Goal: Task Accomplishment & Management: Use online tool/utility

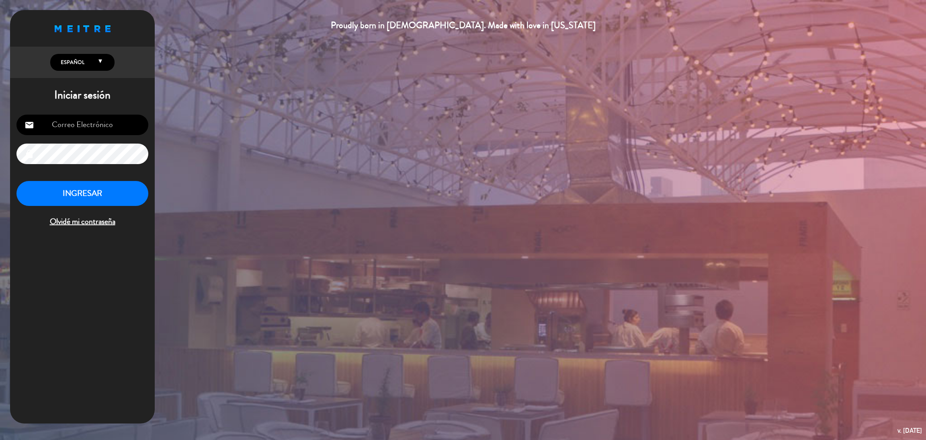
type input "[EMAIL_ADDRESS][DOMAIN_NAME]"
click at [121, 195] on button "INGRESAR" at bounding box center [82, 193] width 132 height 25
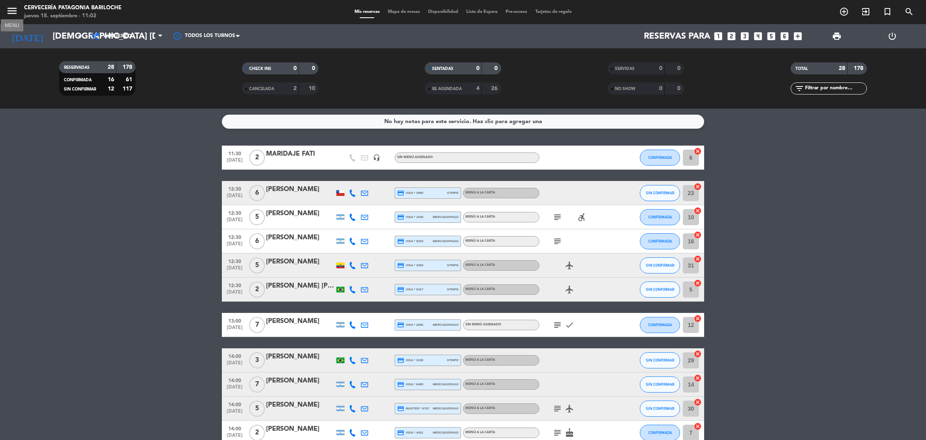
click at [9, 10] on icon "menu" at bounding box center [12, 11] width 12 height 12
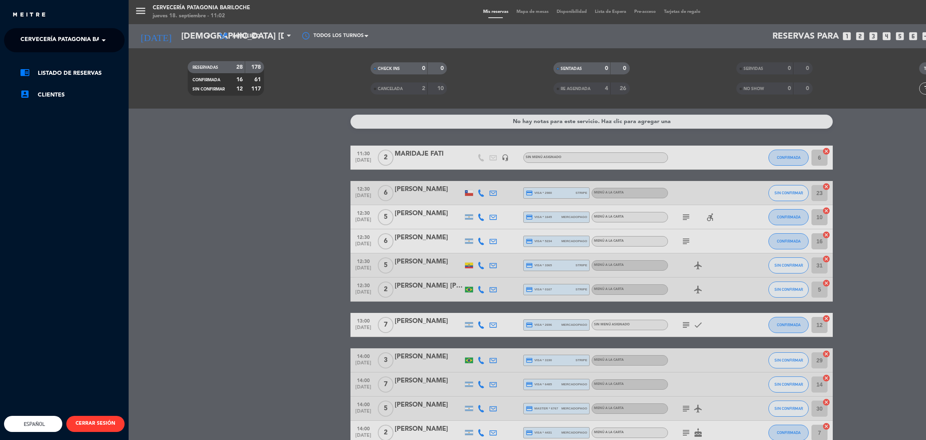
click at [74, 35] on span "Cervecería Patagonia Bariloche" at bounding box center [72, 40] width 105 height 17
click at [95, 76] on span "Experiencia Tour Cervecero" at bounding box center [54, 74] width 92 height 9
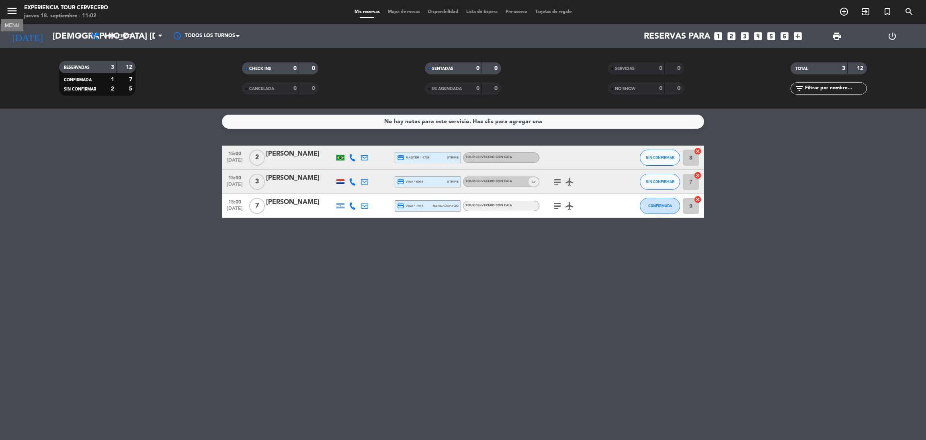
click at [6, 7] on icon "menu" at bounding box center [12, 11] width 12 height 12
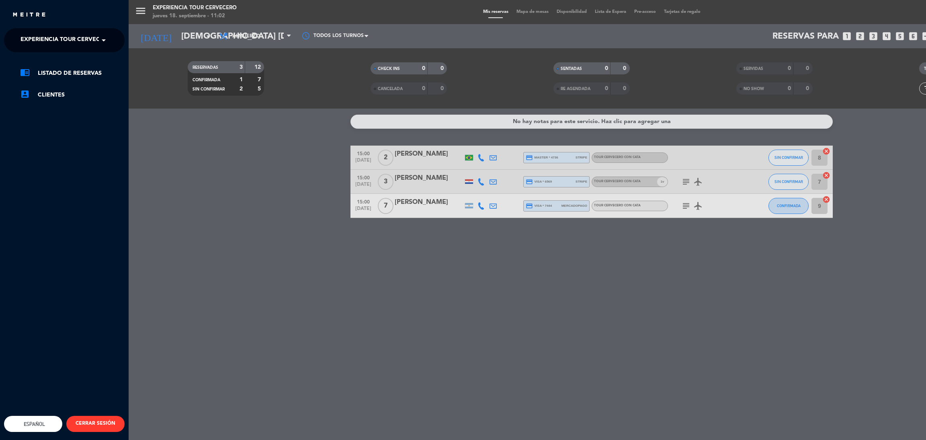
click at [67, 37] on span "Experiencia Tour Cervecero" at bounding box center [66, 40] width 92 height 17
click at [75, 58] on span "Cervecería Patagonia Bariloche" at bounding box center [60, 61] width 105 height 9
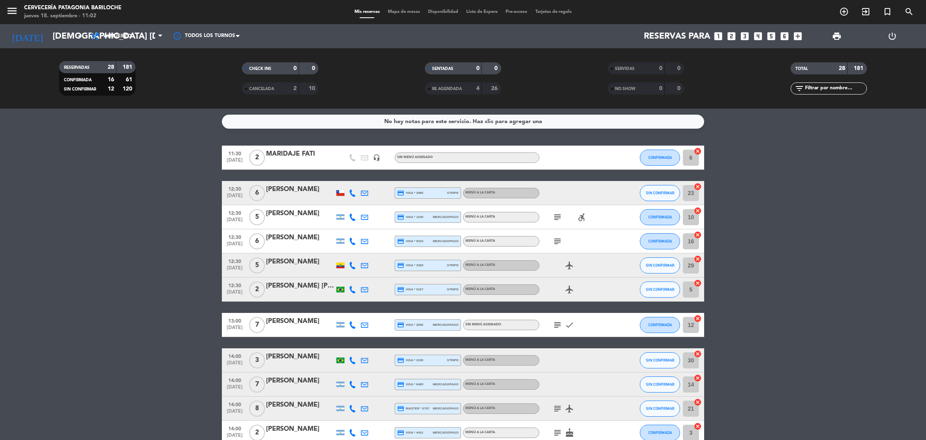
scroll to position [60, 0]
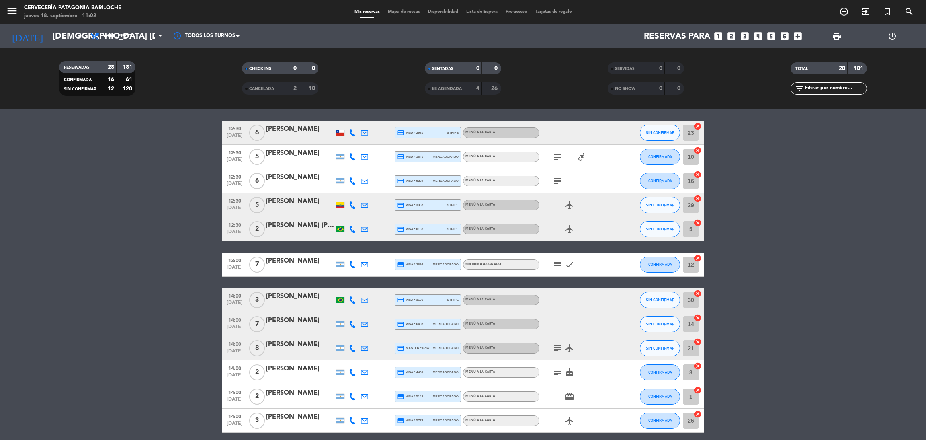
click at [404, 16] on div "menu Cervecería Patagonia Bariloche jueves 18. septiembre - 11:02 Mis reservas …" at bounding box center [463, 12] width 926 height 24
click at [396, 7] on div "menu Cervecería Patagonia Bariloche jueves 18. septiembre - 11:02 Mis reservas …" at bounding box center [463, 12] width 926 height 24
click at [402, 10] on span "Mapa de mesas" at bounding box center [404, 12] width 40 height 4
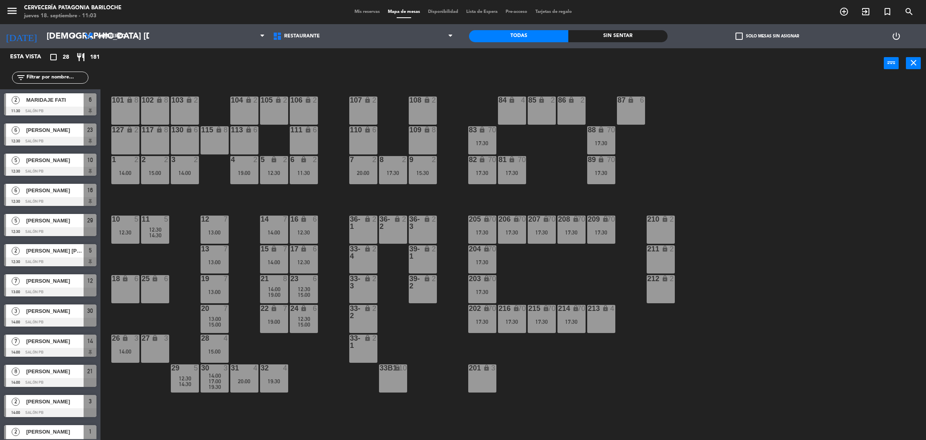
click at [129, 285] on div "18 lock 6" at bounding box center [125, 289] width 28 height 28
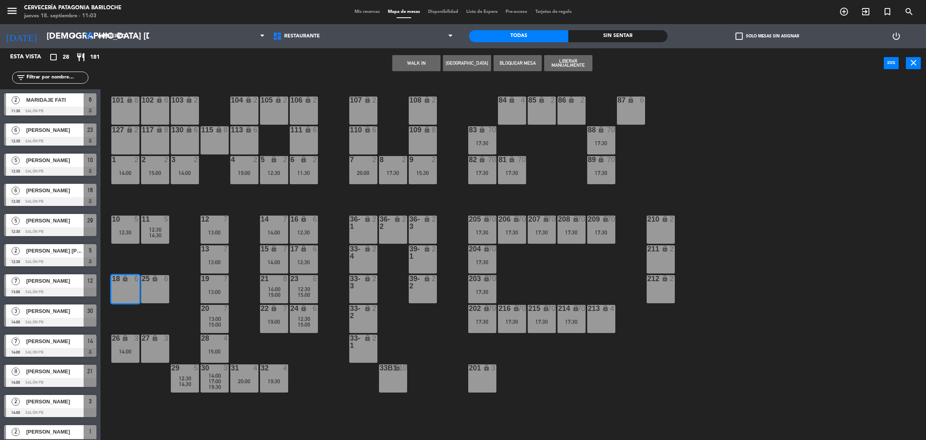
click at [172, 258] on div "101 lock 8 102 lock 8 104 lock 2 105 lock 2 106 lock 2 103 lock 2 107 lock 2 10…" at bounding box center [518, 262] width 816 height 361
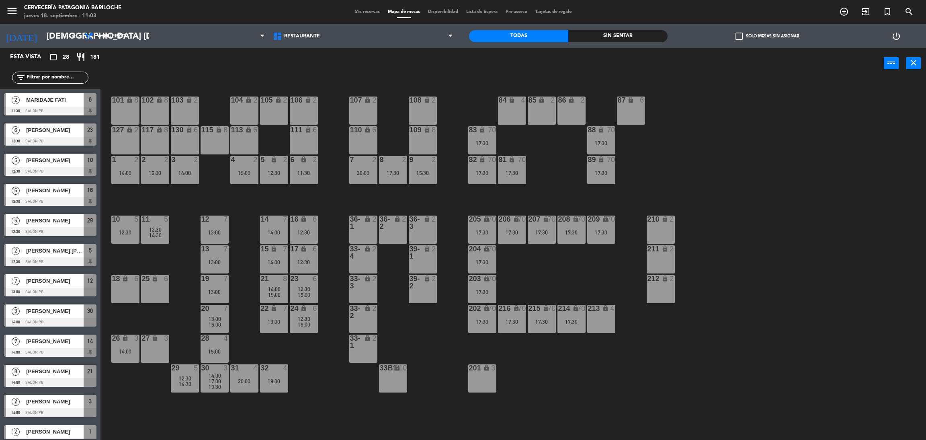
click at [245, 388] on div "31 4 20:00" at bounding box center [244, 378] width 28 height 28
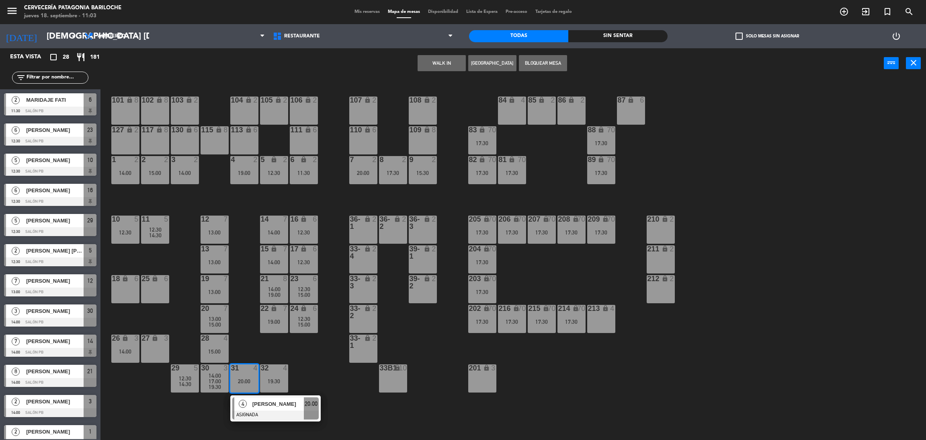
click at [442, 63] on button "WALK IN" at bounding box center [441, 63] width 48 height 16
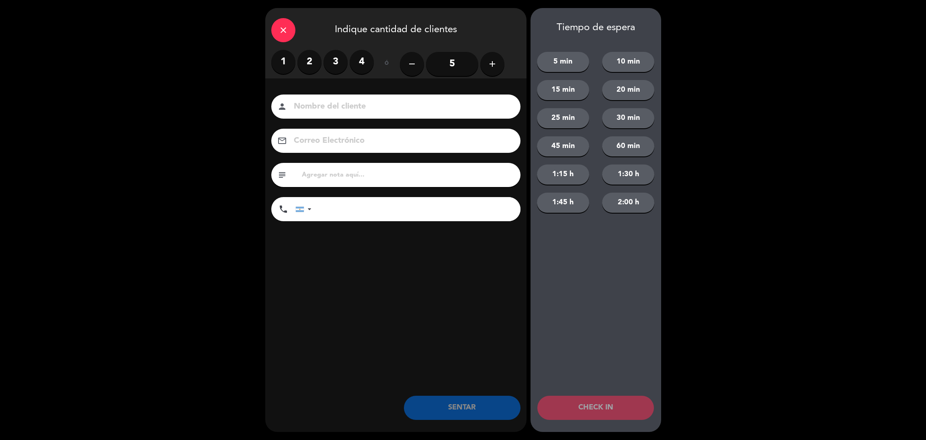
click at [378, 102] on input at bounding box center [401, 107] width 217 height 14
click at [360, 63] on label "4" at bounding box center [362, 62] width 24 height 24
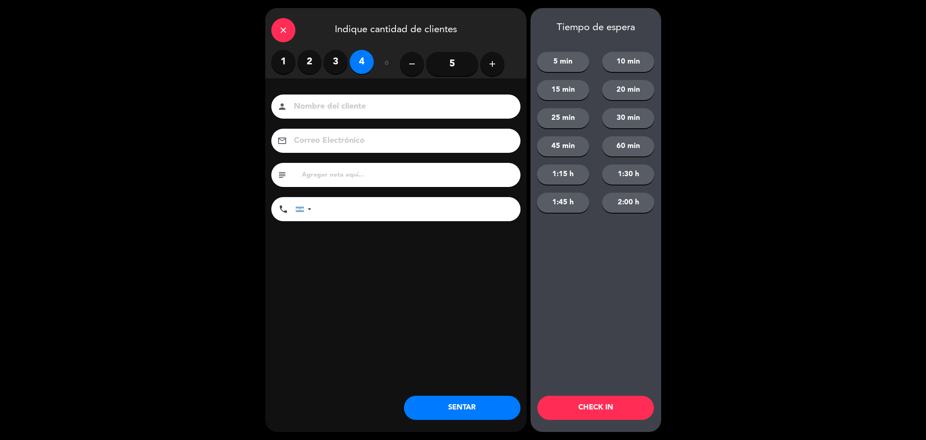
click at [355, 106] on input at bounding box center [401, 107] width 217 height 14
type input "[PERSON_NAME]"
click at [339, 210] on input "tel" at bounding box center [419, 209] width 201 height 24
type input "[PHONE_NUMBER]"
click at [626, 210] on button "2:00 h" at bounding box center [628, 202] width 52 height 20
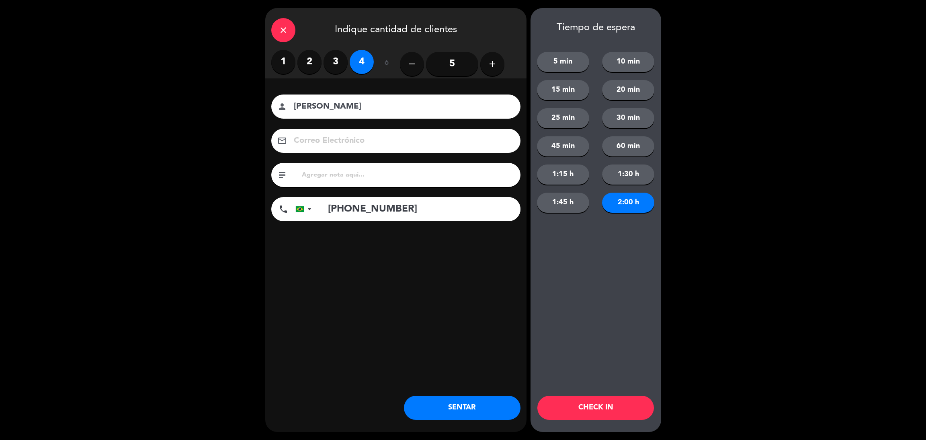
click at [631, 412] on button "CHECK IN" at bounding box center [595, 407] width 117 height 24
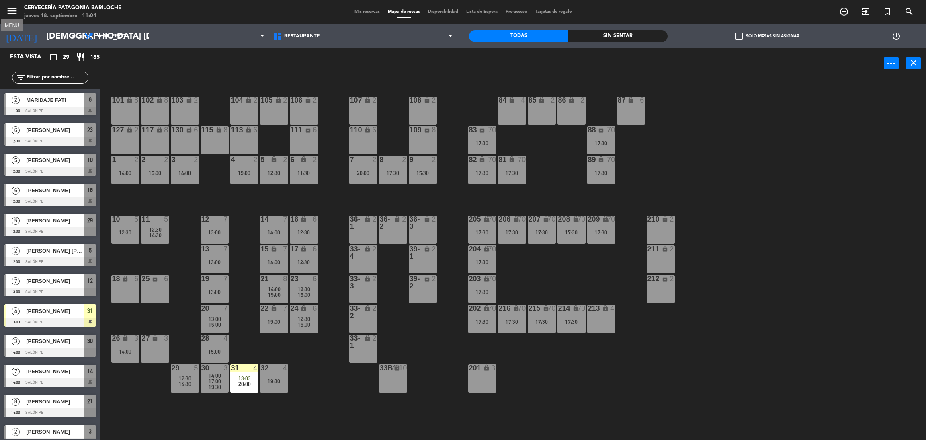
click at [8, 9] on icon "menu" at bounding box center [12, 11] width 12 height 12
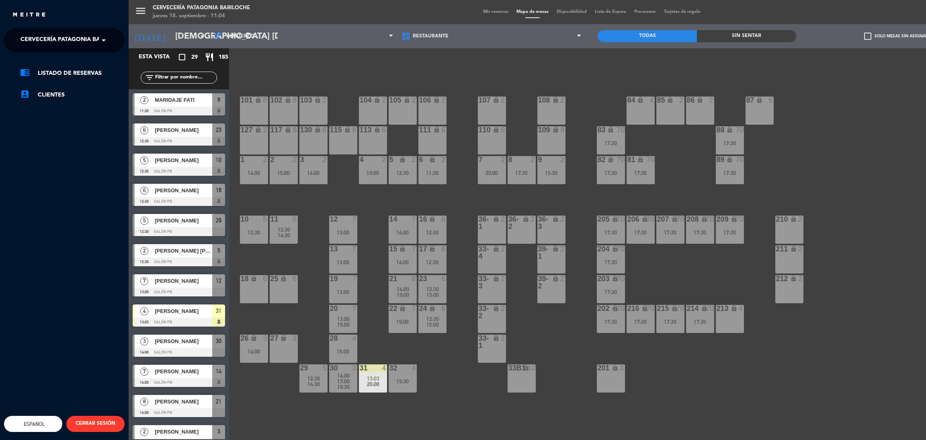
click at [70, 42] on span "Cervecería Patagonia Bariloche" at bounding box center [72, 40] width 105 height 17
click at [76, 68] on div "Experiencia Tour Cervecero" at bounding box center [64, 74] width 120 height 12
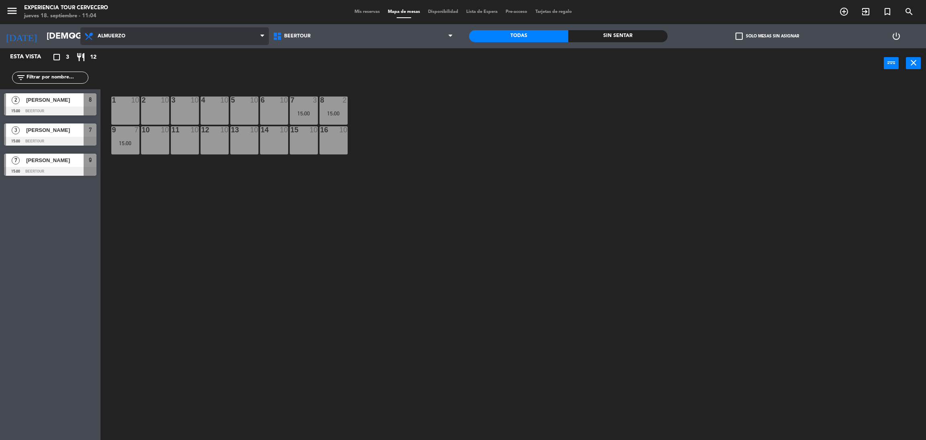
click at [110, 39] on span "Almuerzo" at bounding box center [112, 36] width 28 height 6
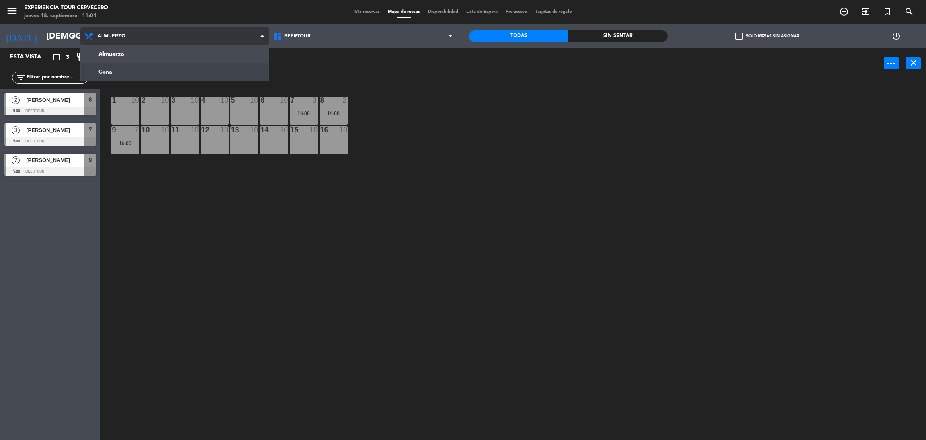
click at [119, 67] on ng-component "menu Experiencia Tour Cervecero jueves 18. septiembre - 11:04 Mis reservas Mapa…" at bounding box center [463, 221] width 926 height 443
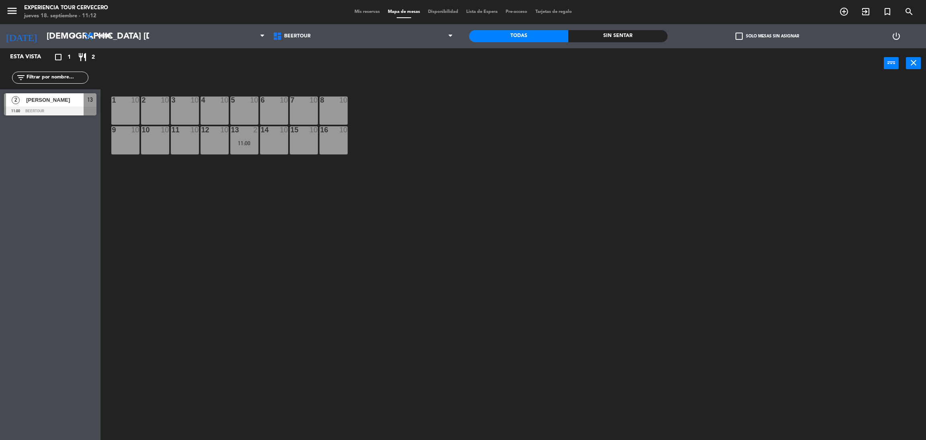
click at [65, 99] on span "[PERSON_NAME]" at bounding box center [54, 100] width 57 height 8
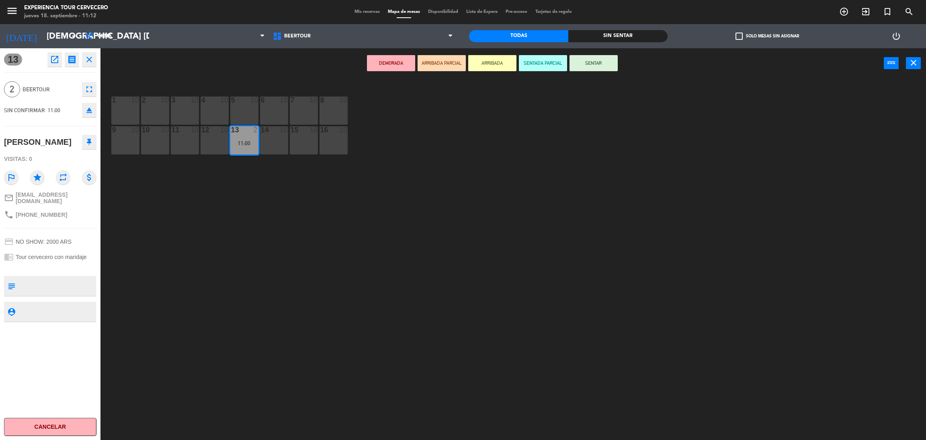
click at [502, 59] on button "ARRIBADA" at bounding box center [492, 63] width 48 height 16
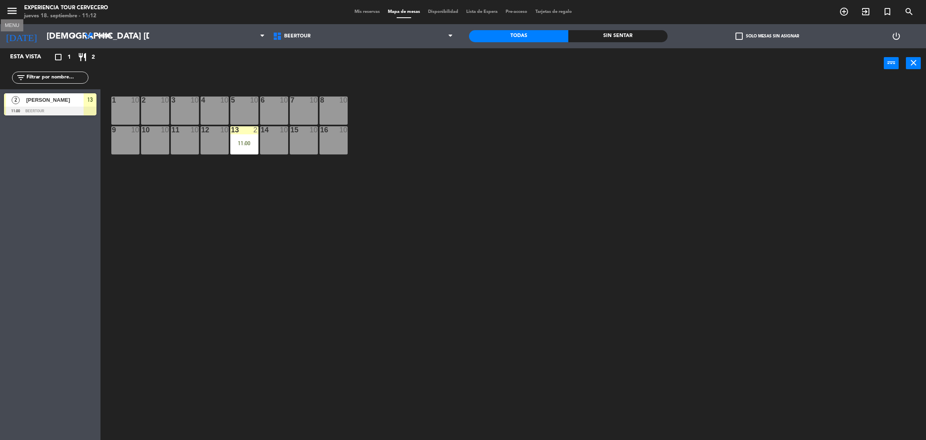
click at [9, 6] on icon "menu" at bounding box center [12, 11] width 12 height 12
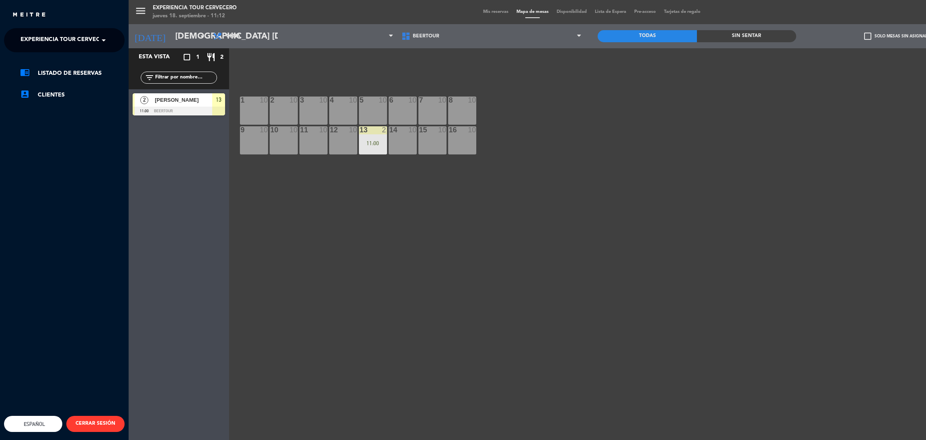
click at [55, 35] on span "Experiencia Tour Cervecero" at bounding box center [66, 40] width 92 height 17
click at [73, 65] on span "Cervecería Patagonia Bariloche" at bounding box center [60, 61] width 105 height 9
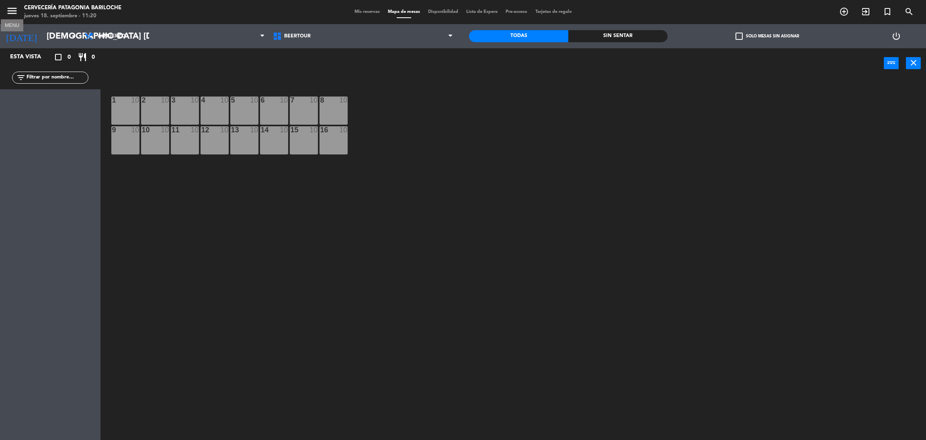
click at [7, 10] on icon "menu" at bounding box center [12, 11] width 12 height 12
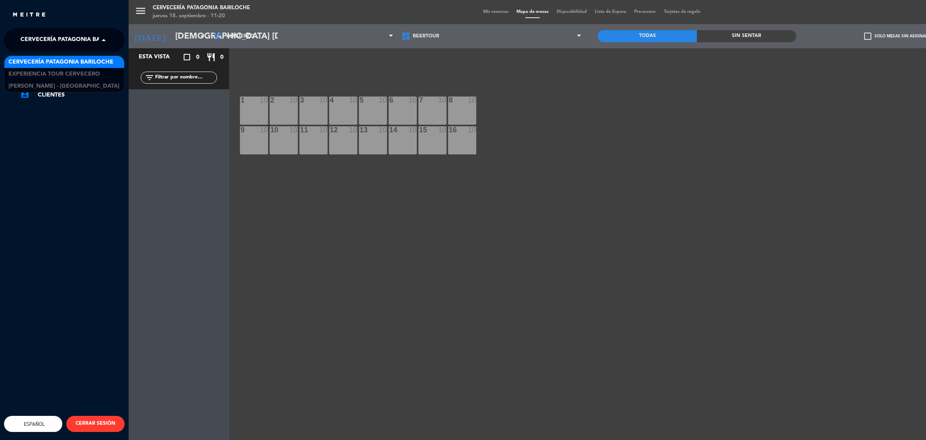
click at [74, 42] on span "Cervecería Patagonia Bariloche" at bounding box center [72, 40] width 105 height 17
click at [67, 61] on span "Cervecería Patagonia Bariloche" at bounding box center [60, 61] width 105 height 9
click at [96, 41] on span "Cervecería Patagonia Bariloche" at bounding box center [72, 40] width 105 height 17
click at [96, 61] on span "Cervecería Patagonia Bariloche" at bounding box center [60, 61] width 105 height 9
click at [376, 203] on div "menu Cervecería Patagonia Bariloche jueves 18. septiembre - 11:20 Mis reservas …" at bounding box center [592, 220] width 926 height 440
